Goal: Task Accomplishment & Management: Manage account settings

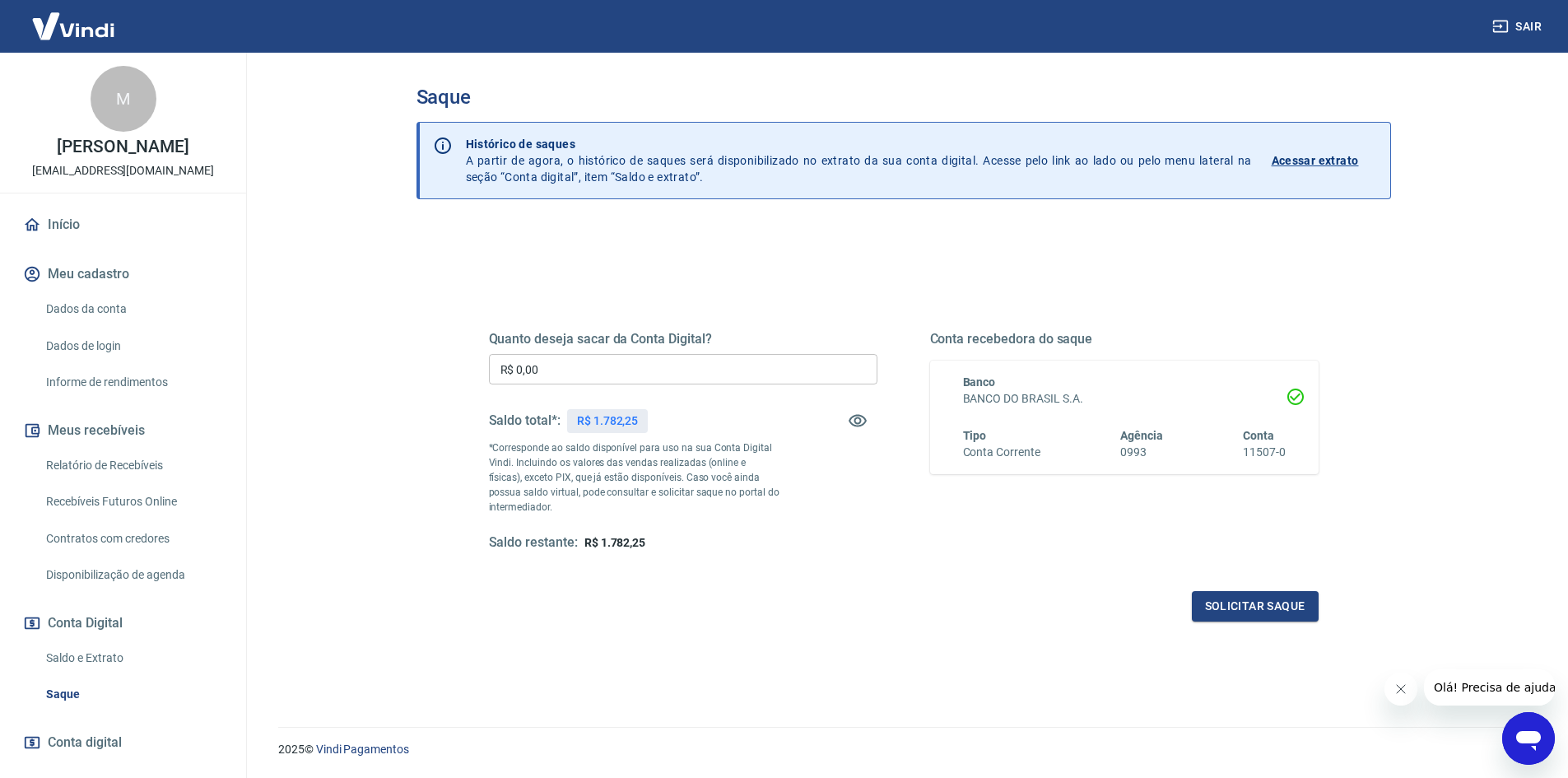
click at [673, 366] on input "R$ 0,00" at bounding box center [683, 368] width 389 height 30
type input "R$ 1.782,25"
click at [1265, 602] on button "Solicitar saque" at bounding box center [1254, 605] width 127 height 30
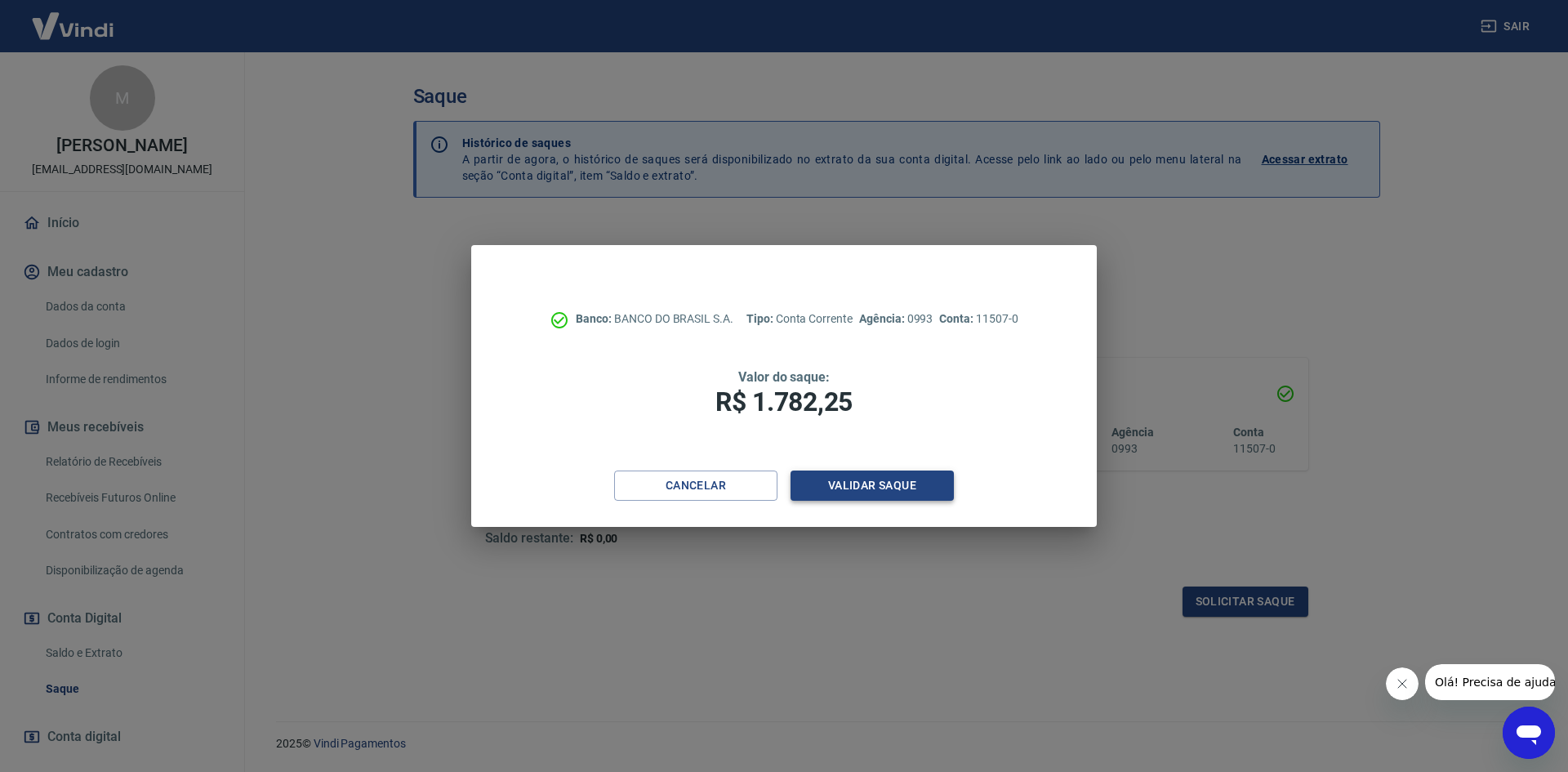
drag, startPoint x: 866, startPoint y: 512, endPoint x: 867, endPoint y: 493, distance: 19.0
click at [865, 511] on div "Cancelar Validar saque" at bounding box center [783, 499] width 625 height 56
click at [867, 490] on button "Validar saque" at bounding box center [872, 485] width 163 height 30
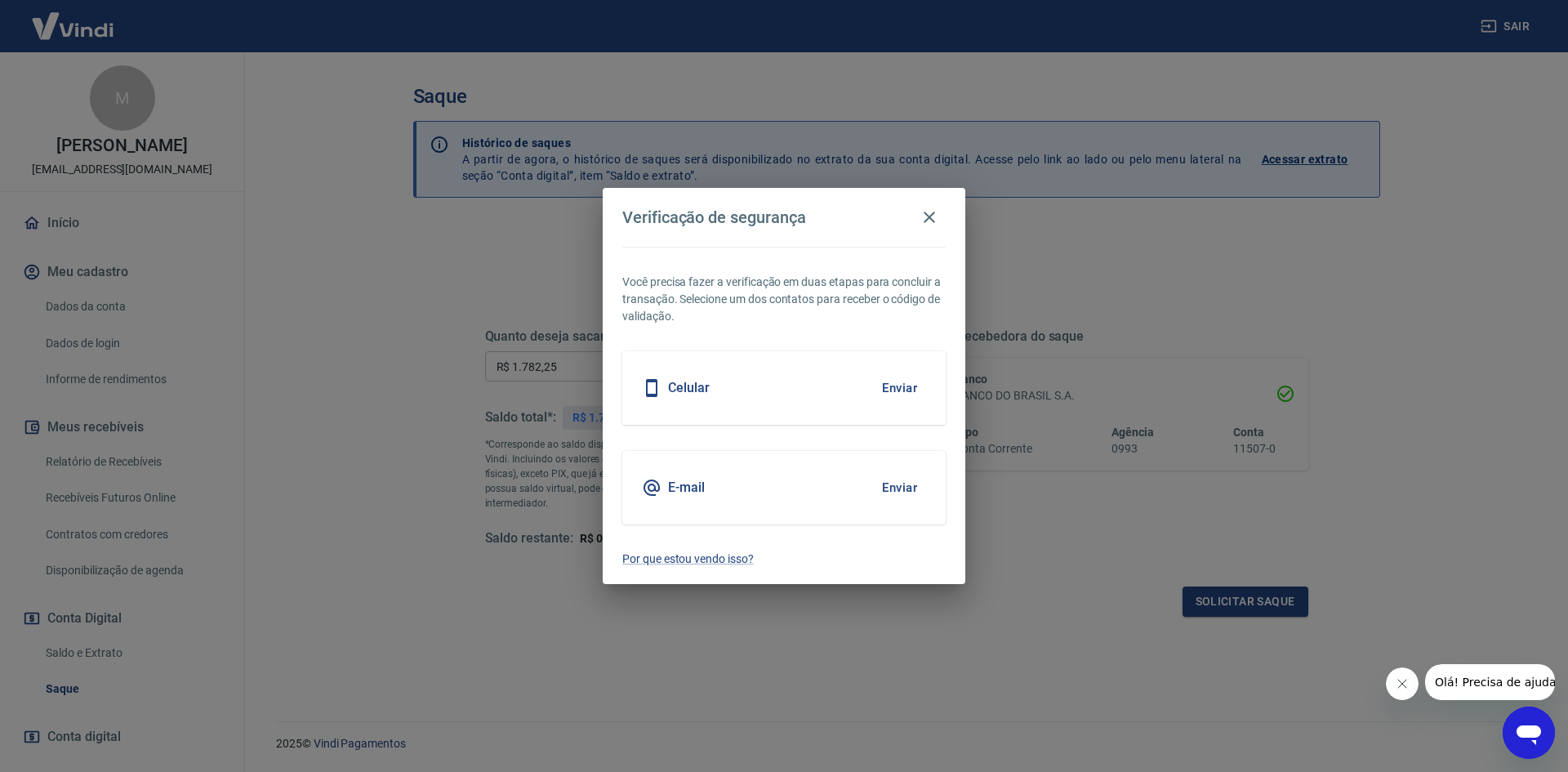
click at [796, 385] on div "Celular Enviar" at bounding box center [784, 387] width 323 height 73
click at [915, 386] on button "Enviar" at bounding box center [899, 388] width 54 height 34
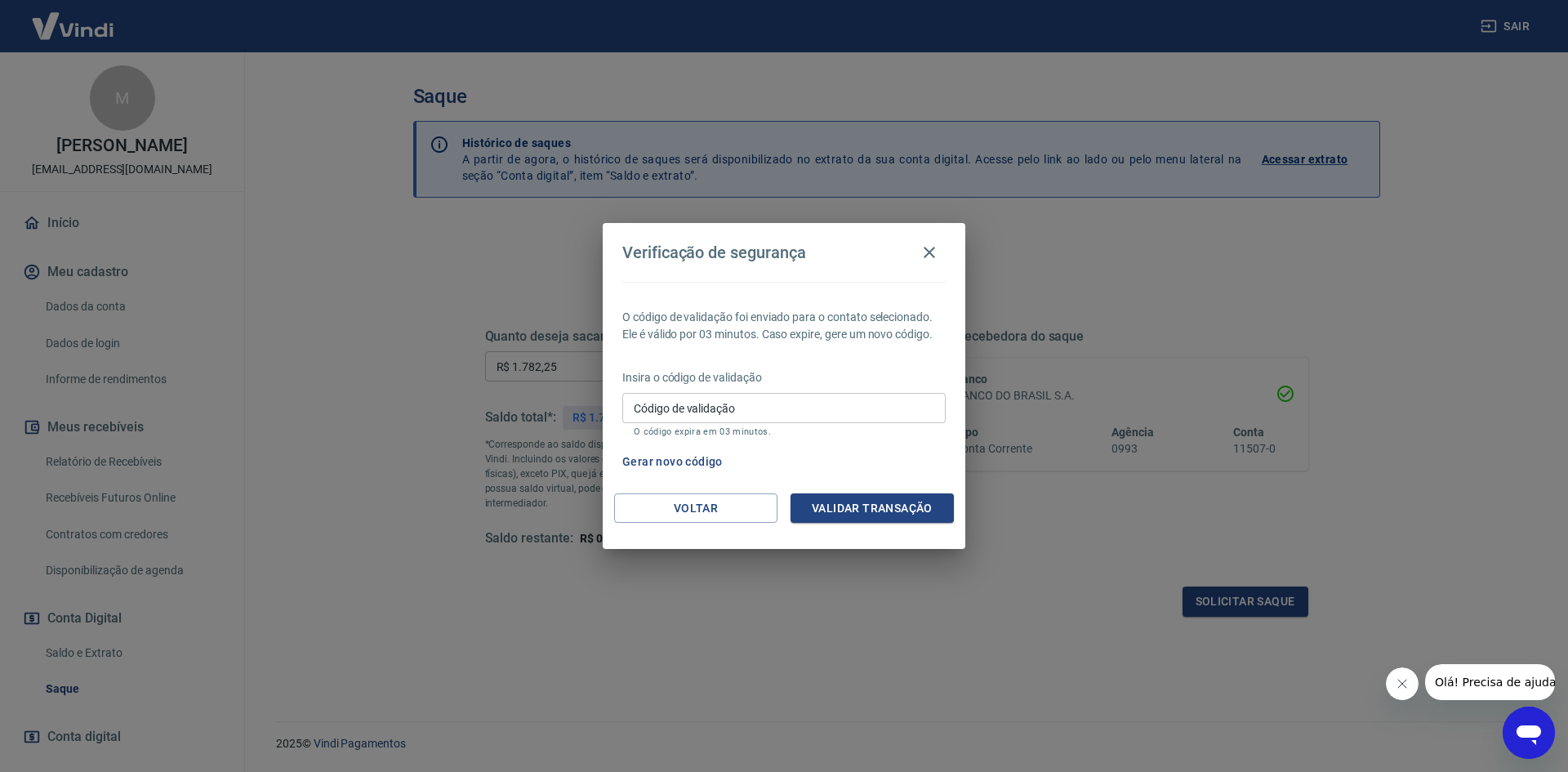
click at [768, 408] on input "Código de validação" at bounding box center [784, 407] width 323 height 30
click at [926, 254] on icon "button" at bounding box center [930, 252] width 20 height 20
